Goal: Find specific page/section: Find specific page/section

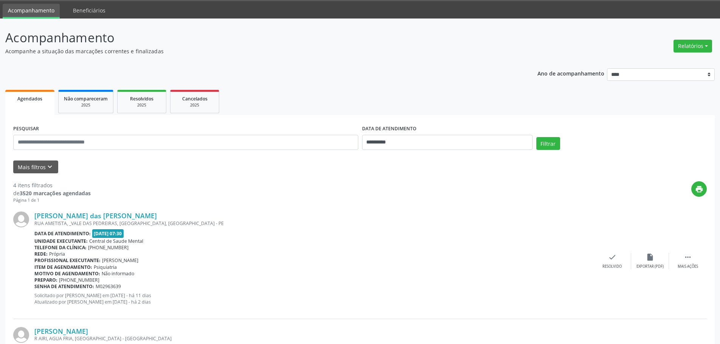
scroll to position [26, 0]
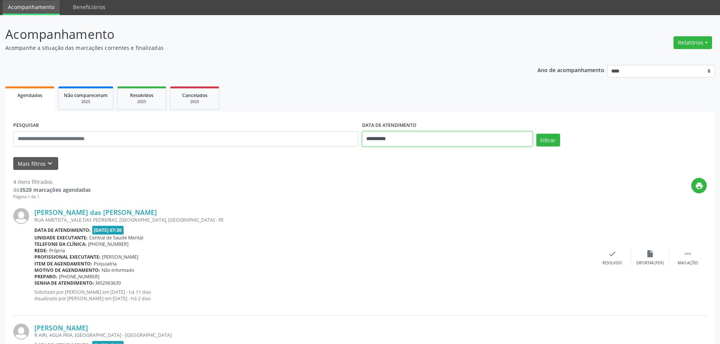
click at [376, 131] on input "**********" at bounding box center [447, 138] width 170 height 15
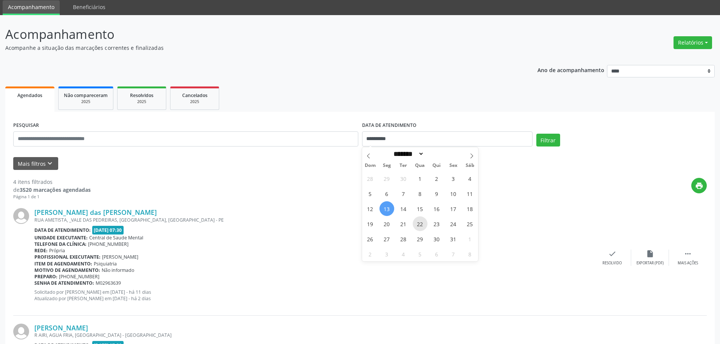
click at [419, 226] on span "22" at bounding box center [419, 223] width 15 height 15
type input "**********"
click at [190, 163] on div "Mais filtros keyboard_arrow_down" at bounding box center [359, 163] width 697 height 13
click at [544, 137] on button "Filtrar" at bounding box center [548, 140] width 24 height 13
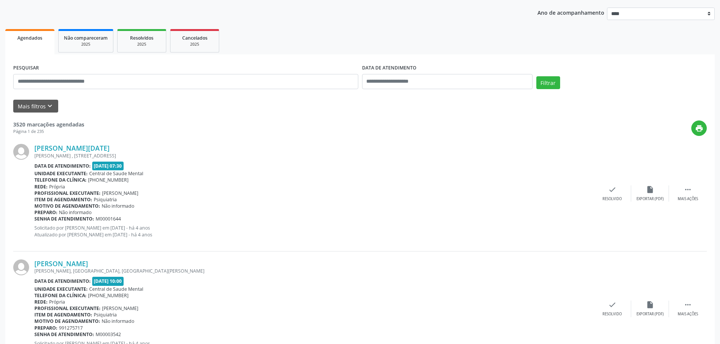
scroll to position [86, 0]
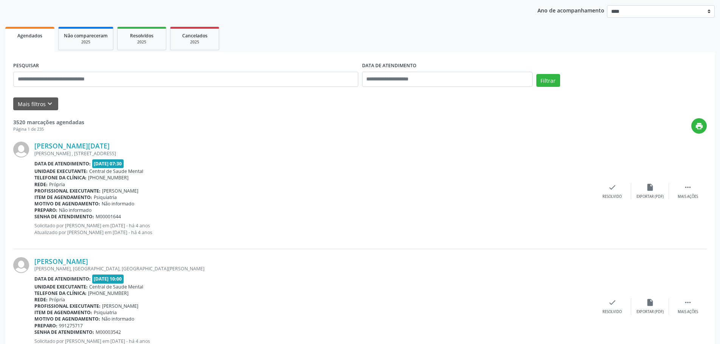
click at [496, 88] on div "DATA DE ATENDIMENTO" at bounding box center [447, 76] width 174 height 32
click at [456, 82] on input "text" at bounding box center [447, 79] width 170 height 15
click at [420, 162] on span "22" at bounding box center [419, 164] width 15 height 15
type input "**********"
click at [572, 70] on div "PESQUISAR DATA DE ATENDIMENTO Filtrar" at bounding box center [359, 76] width 697 height 32
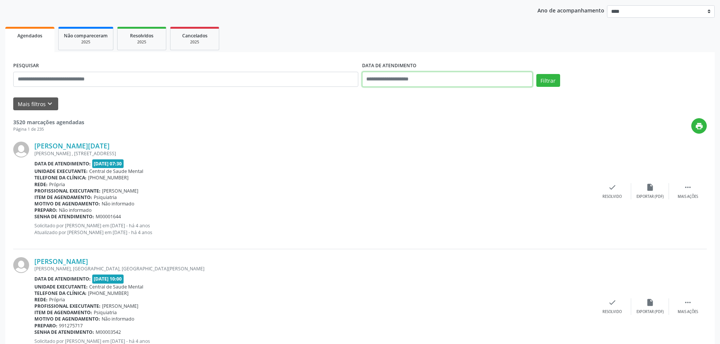
click at [485, 76] on input "text" at bounding box center [447, 79] width 170 height 15
click at [421, 163] on span "22" at bounding box center [419, 164] width 15 height 15
type input "**********"
click at [520, 153] on div "[PERSON_NAME] , [STREET_ADDRESS]" at bounding box center [313, 153] width 559 height 6
click at [434, 88] on div "DATA DE ATENDIMENTO" at bounding box center [447, 76] width 174 height 32
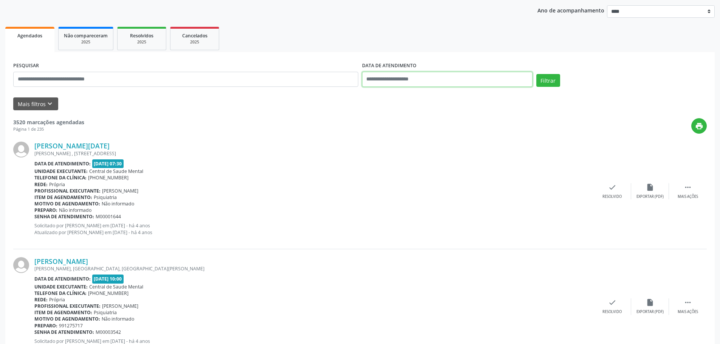
click at [423, 84] on input "text" at bounding box center [447, 79] width 170 height 15
click at [420, 166] on span "22" at bounding box center [419, 164] width 15 height 15
type input "**********"
click at [420, 166] on span "22" at bounding box center [419, 164] width 15 height 15
click at [542, 82] on button "Filtrar" at bounding box center [548, 80] width 24 height 13
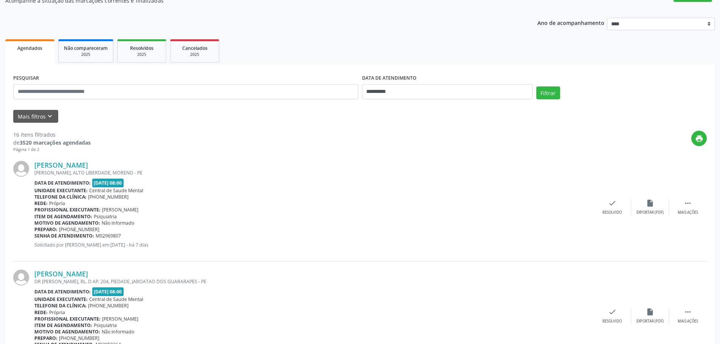
scroll to position [78, 0]
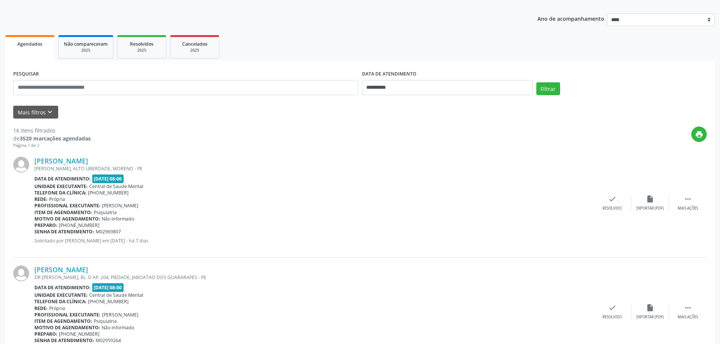
drag, startPoint x: 142, startPoint y: 160, endPoint x: 33, endPoint y: 159, distance: 109.2
click at [33, 159] on div "[PERSON_NAME] [PERSON_NAME], [GEOGRAPHIC_DATA], MORENO - PE Data de atendimento…" at bounding box center [359, 203] width 693 height 109
copy div "[PERSON_NAME]"
